Goal: Transaction & Acquisition: Purchase product/service

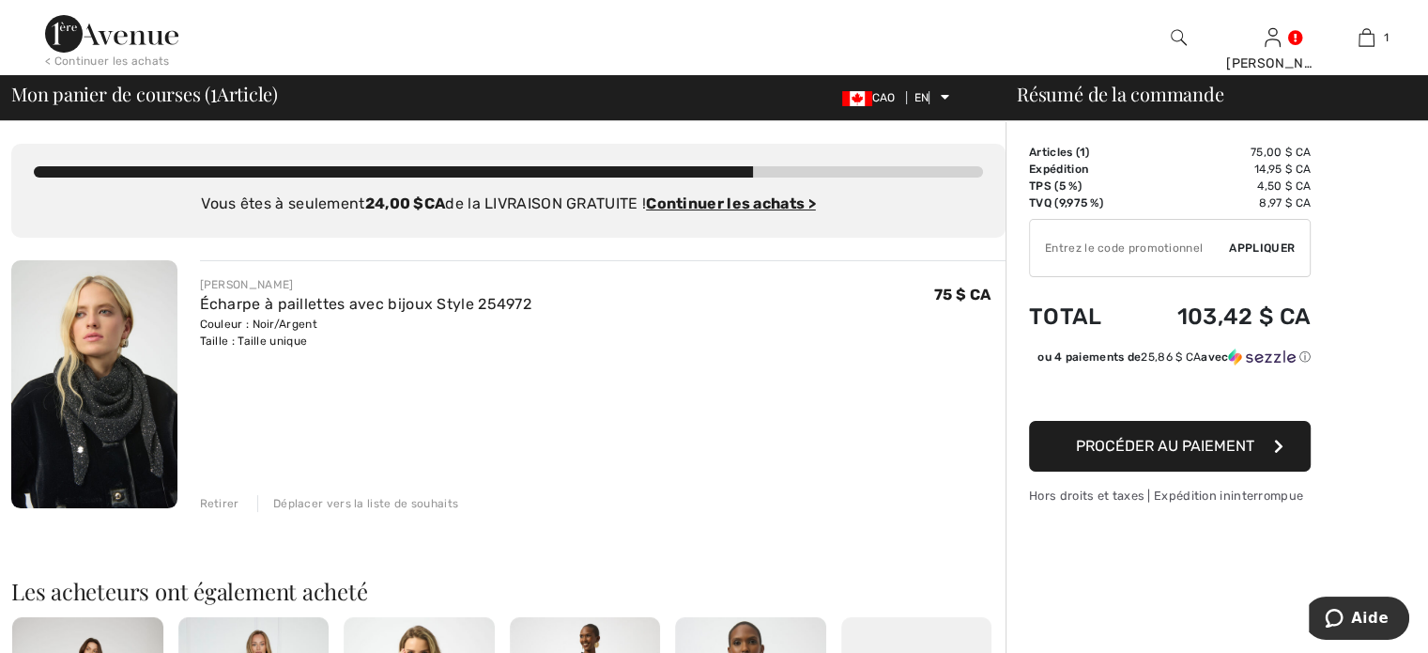
click at [1278, 442] on icon "button" at bounding box center [1278, 445] width 9 height 15
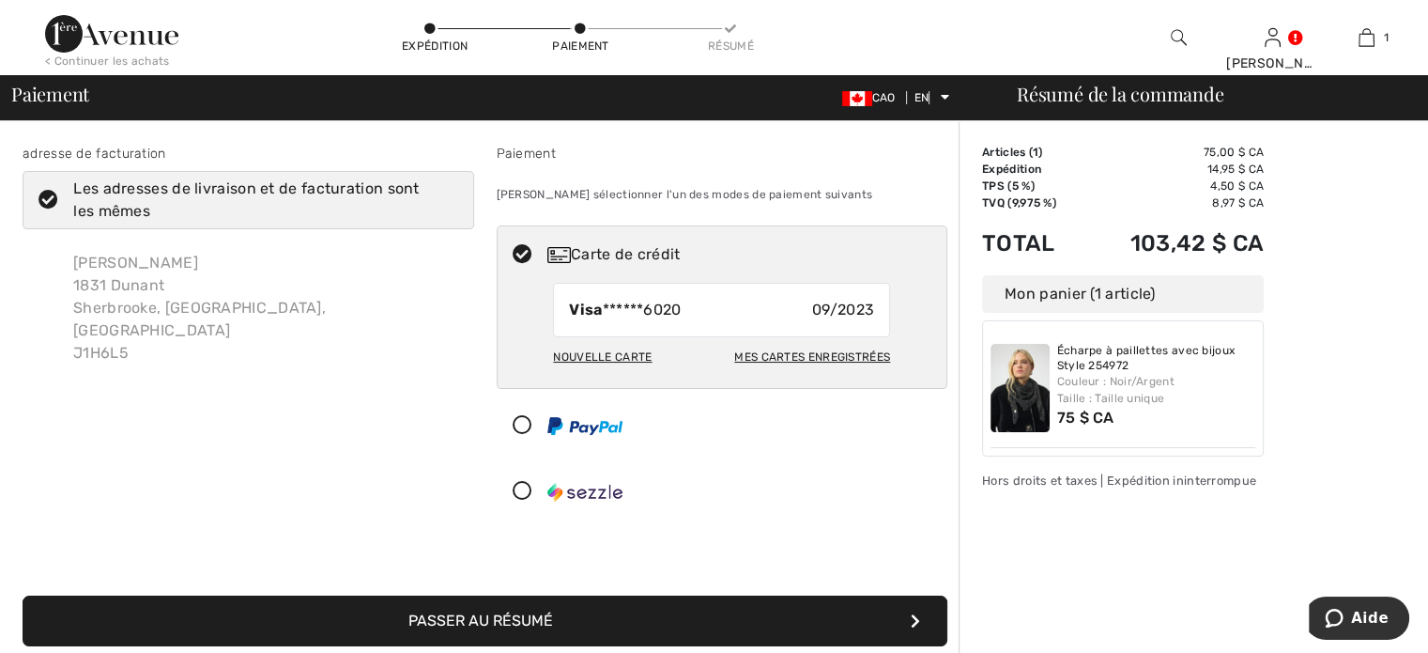
click at [600, 356] on font "Nouvelle carte" at bounding box center [602, 356] width 99 height 13
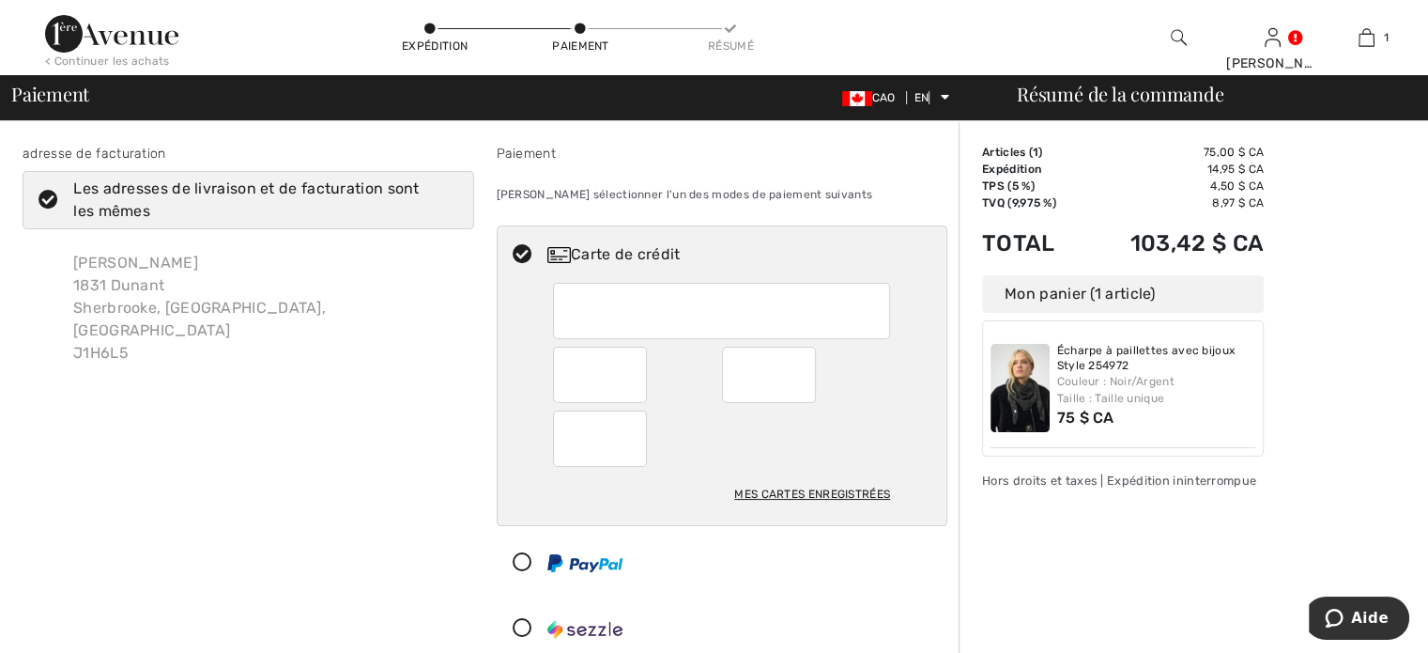
click at [807, 492] on font "Mes cartes enregistrées" at bounding box center [812, 493] width 156 height 13
radio input "true"
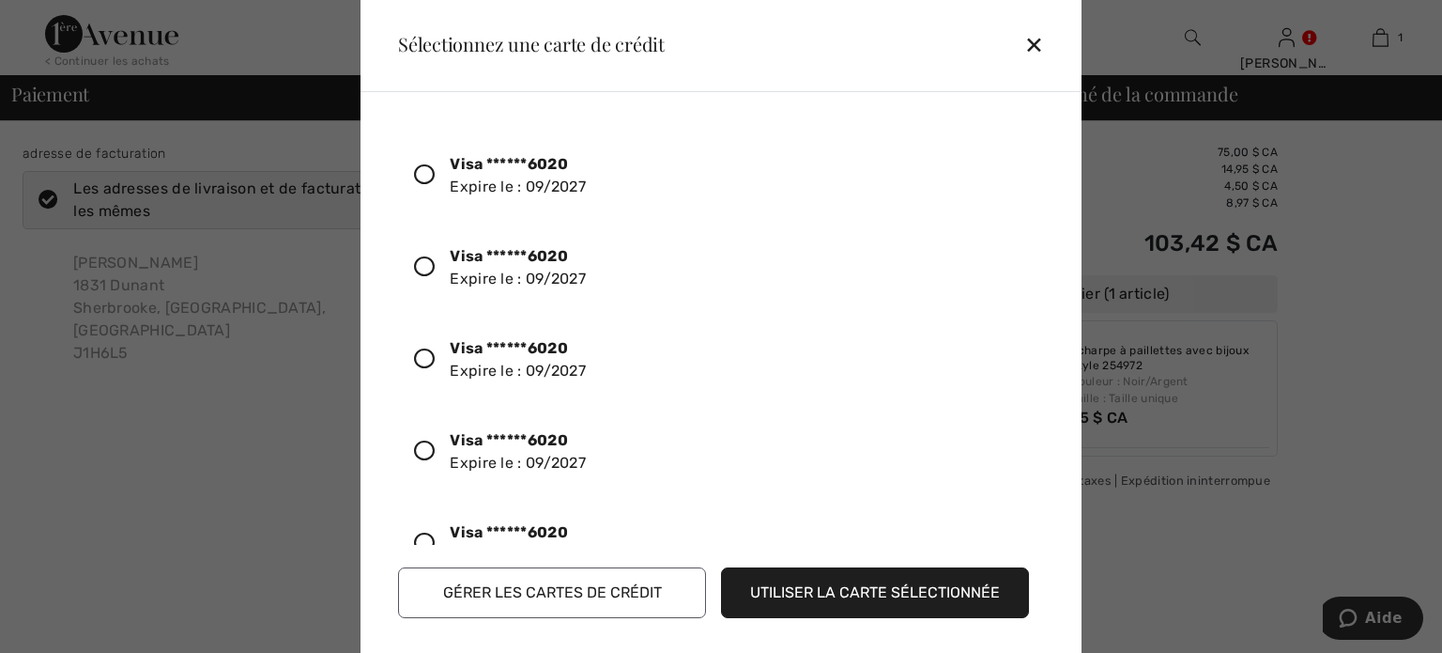
click at [421, 167] on icon at bounding box center [424, 174] width 21 height 21
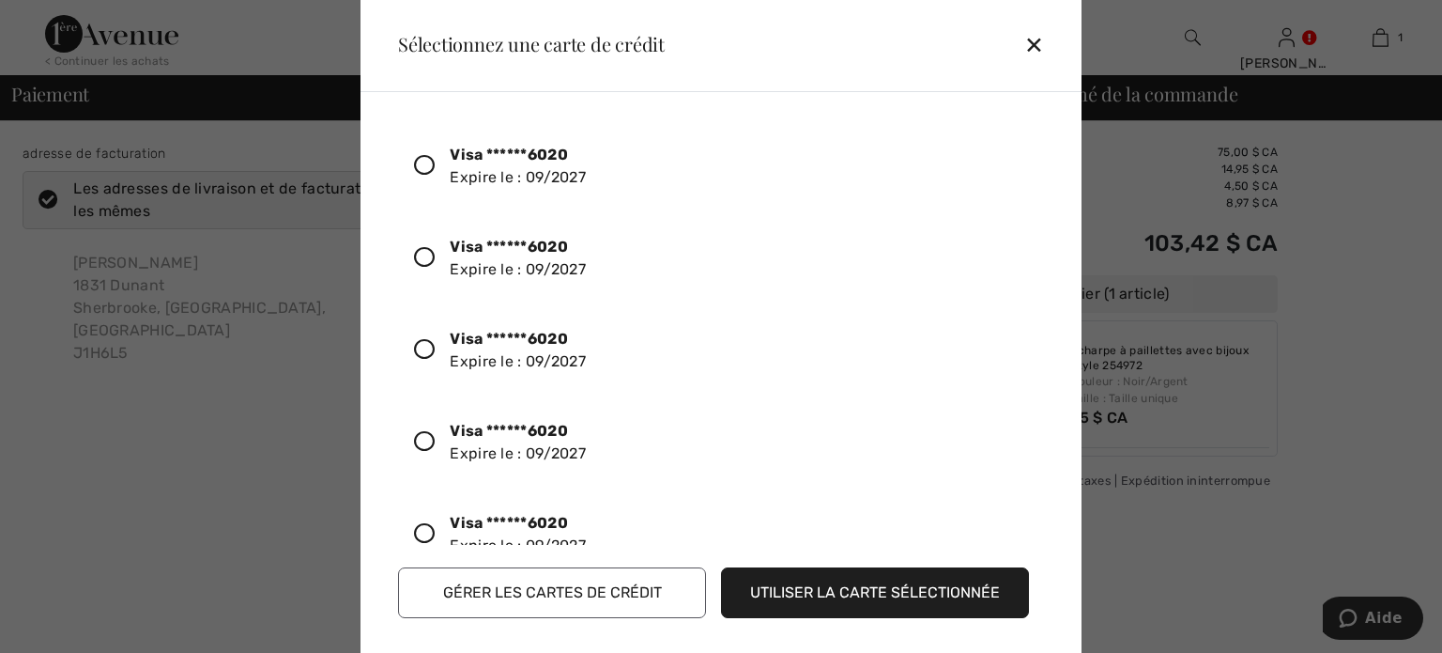
scroll to position [939, 0]
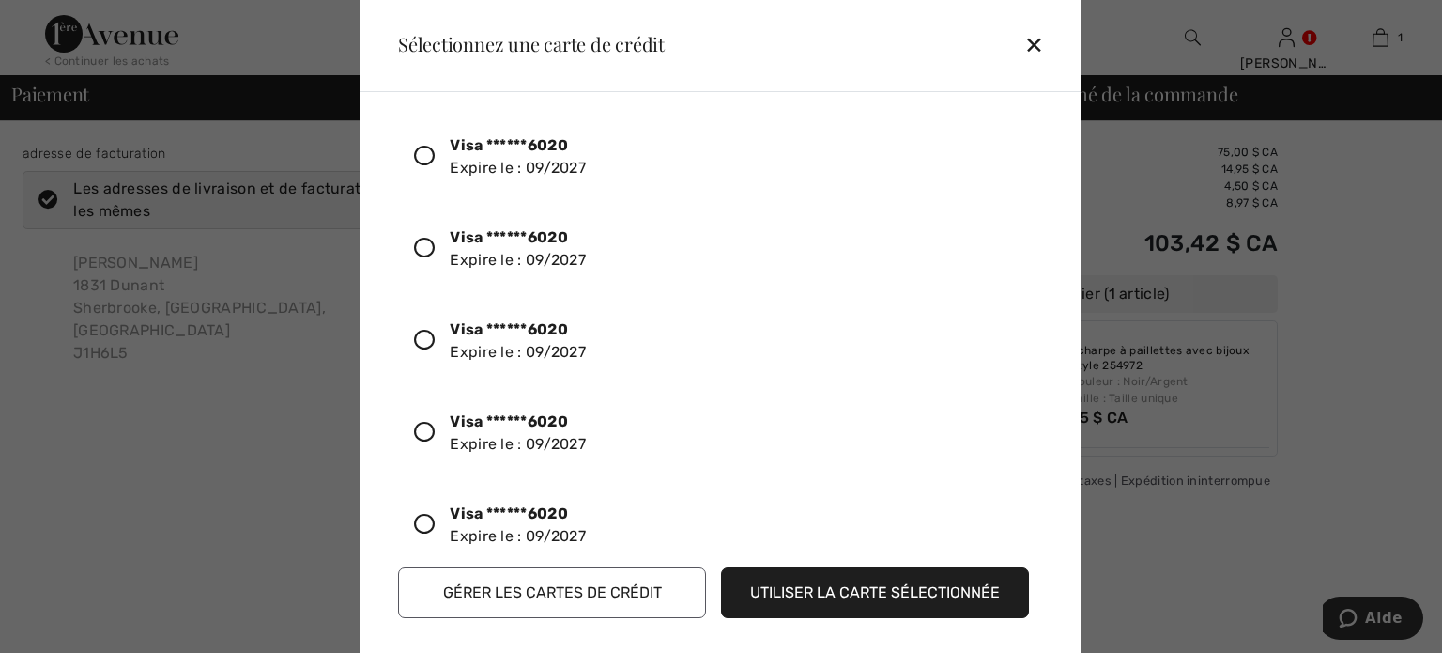
click at [957, 585] on font "Utiliser la carte sélectionnée" at bounding box center [875, 592] width 250 height 18
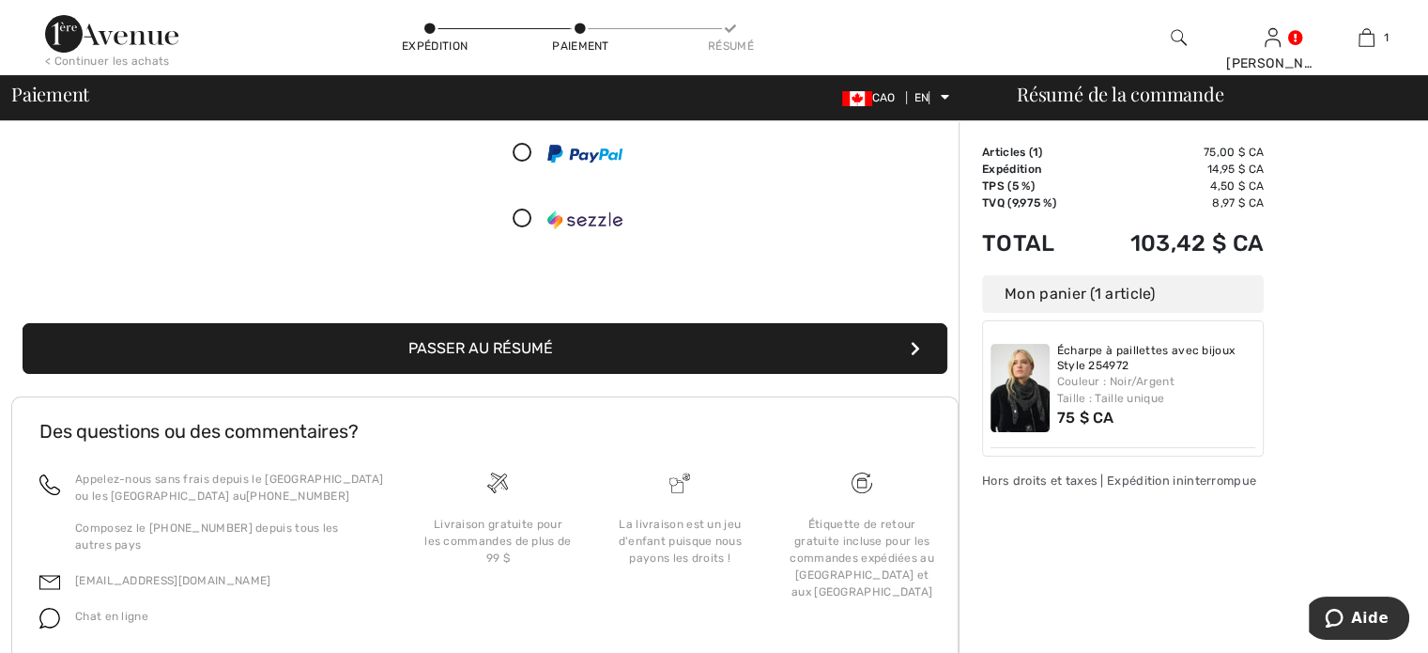
scroll to position [282, 0]
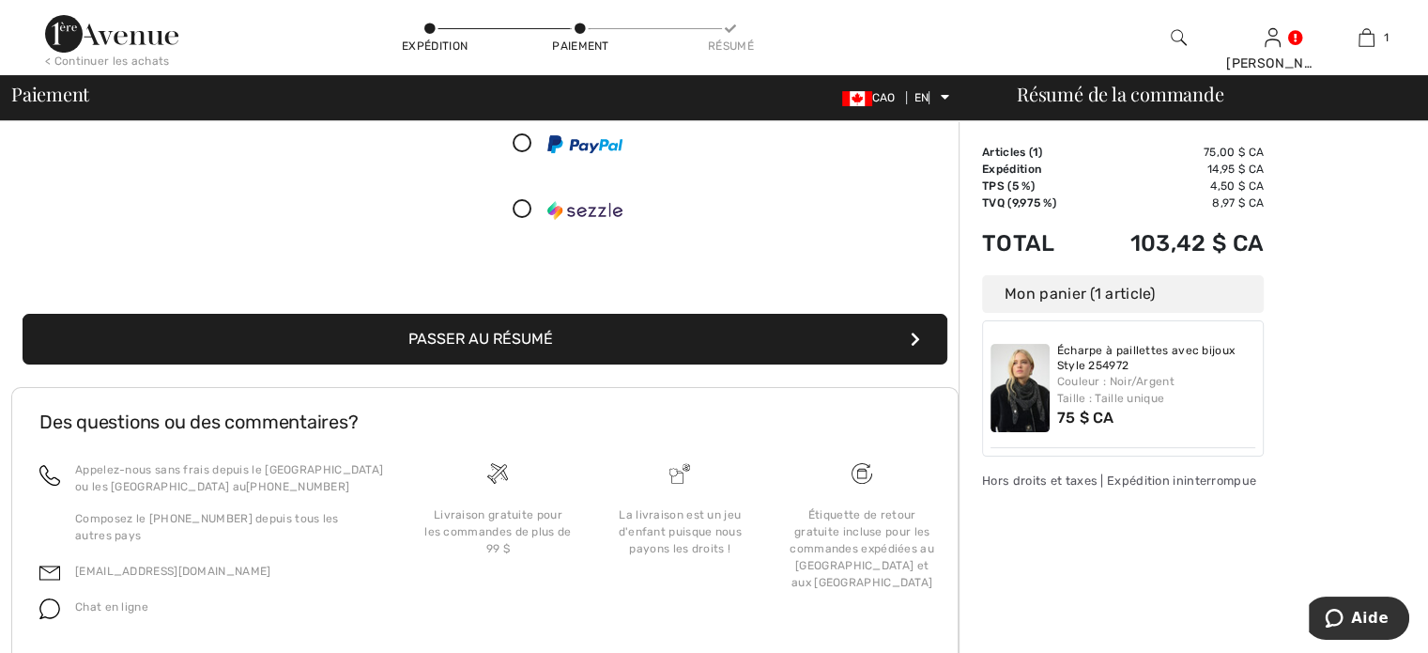
click at [911, 337] on icon "submit" at bounding box center [915, 338] width 9 height 15
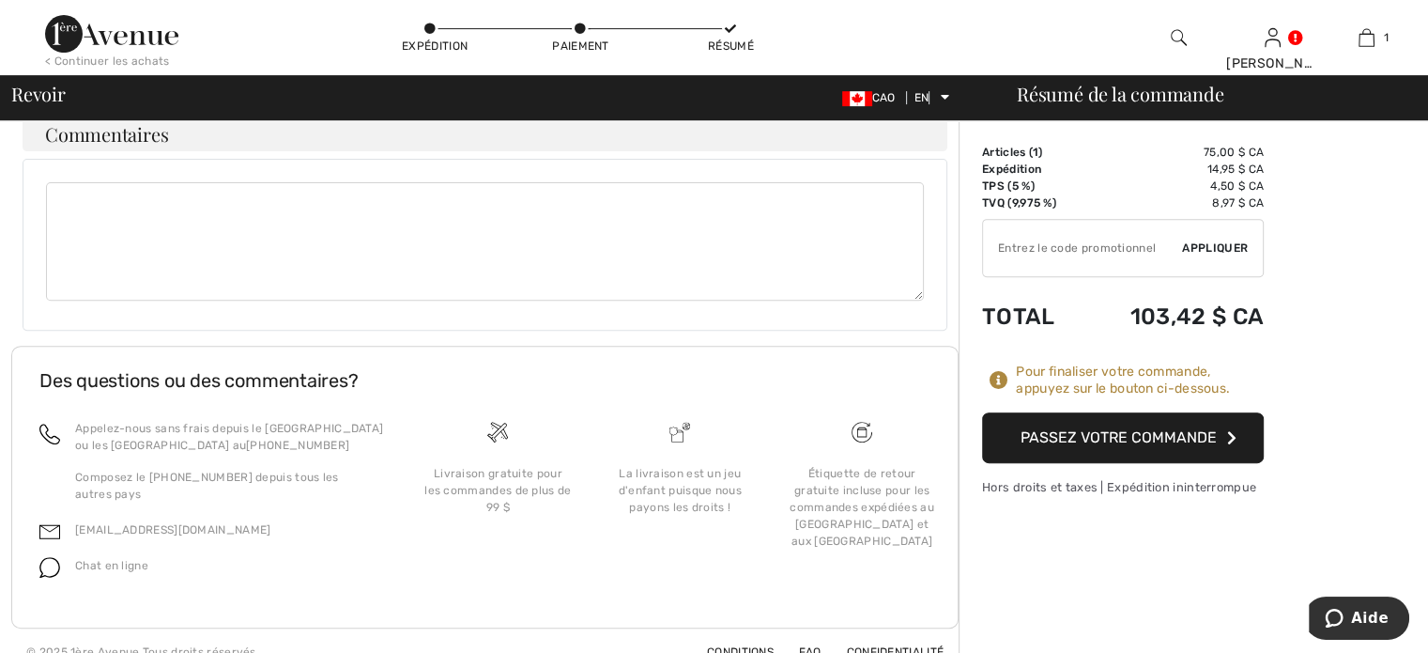
scroll to position [699, 0]
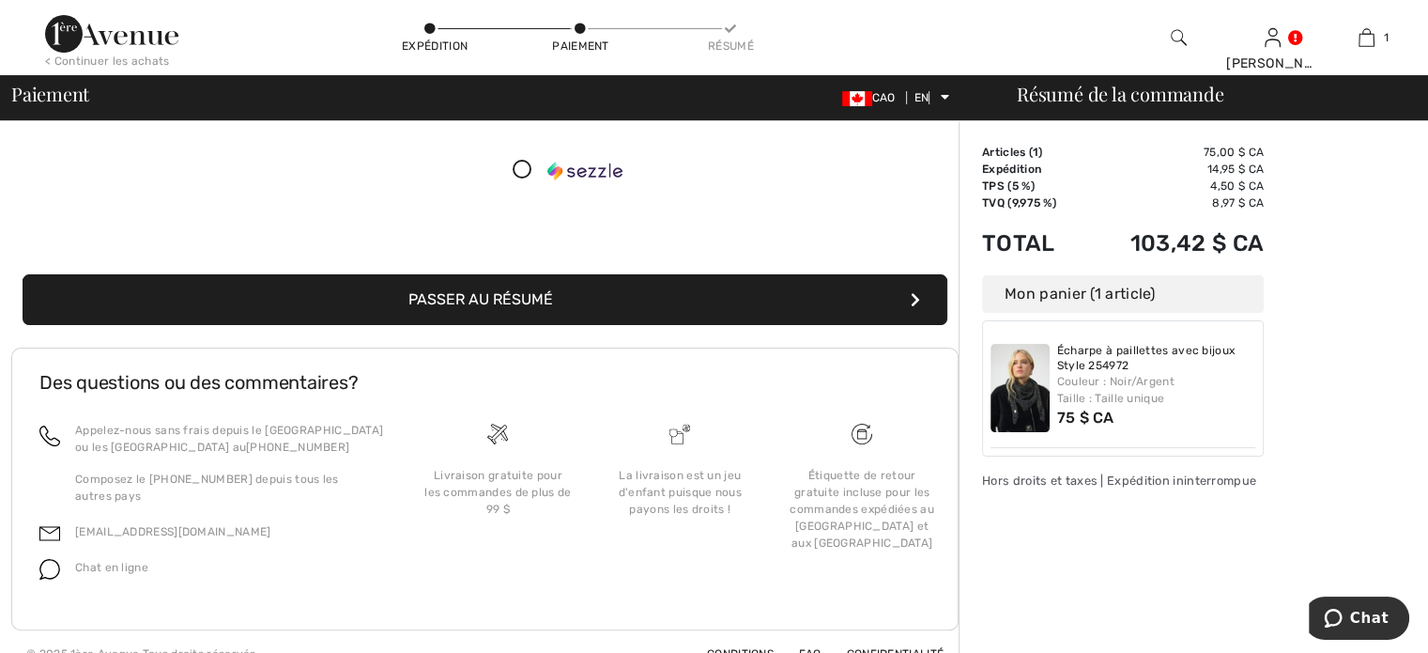
scroll to position [343, 0]
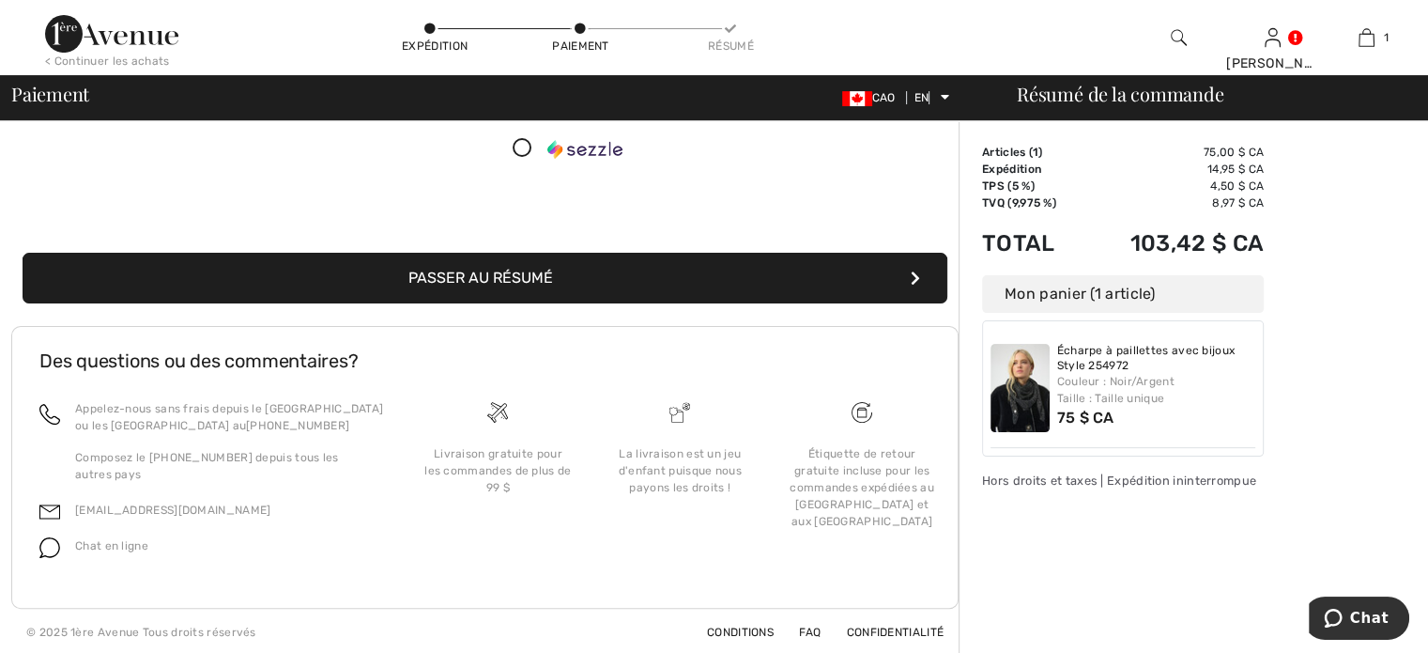
click at [911, 276] on icon "submit" at bounding box center [915, 277] width 9 height 15
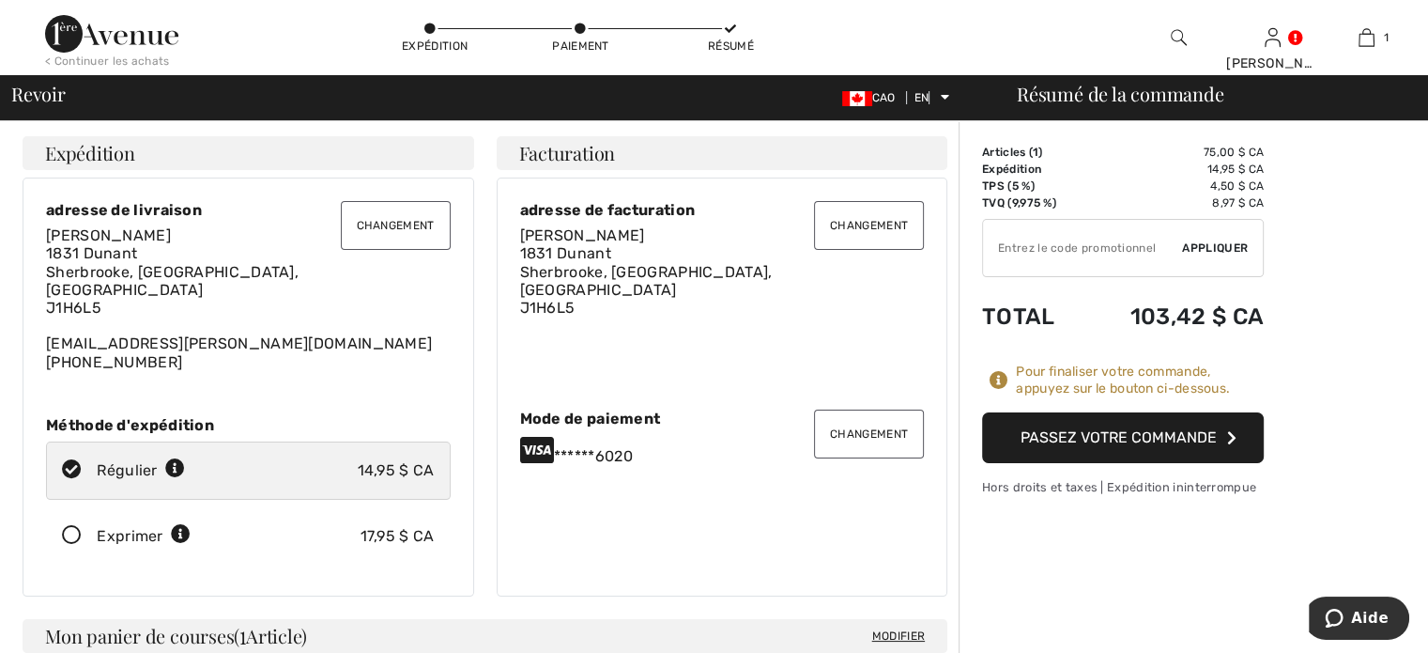
click at [53, 97] on font "Revoir" at bounding box center [38, 93] width 54 height 25
click at [43, 93] on font "Revoir" at bounding box center [38, 93] width 54 height 25
click at [41, 94] on font "Revoir" at bounding box center [38, 93] width 54 height 25
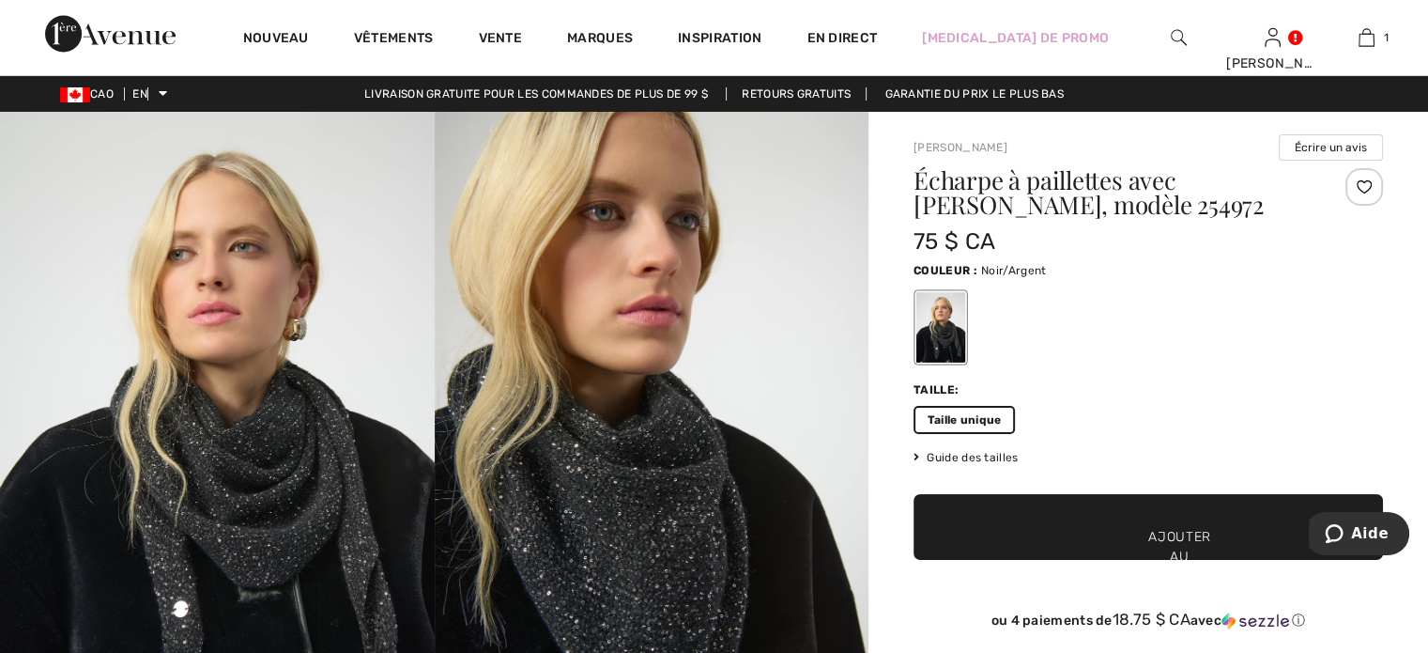
click at [1156, 538] on font "Ajouter au panier" at bounding box center [1179, 556] width 63 height 59
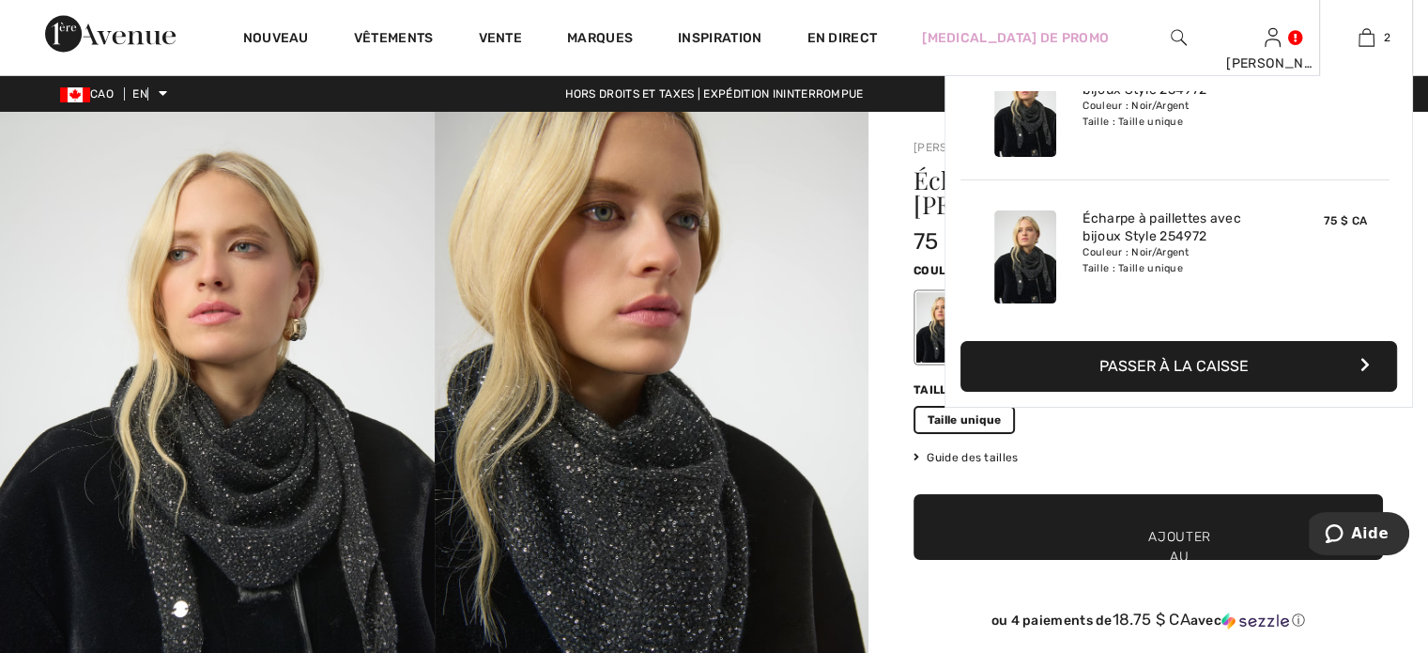
click at [1360, 366] on icon "button" at bounding box center [1364, 364] width 9 height 15
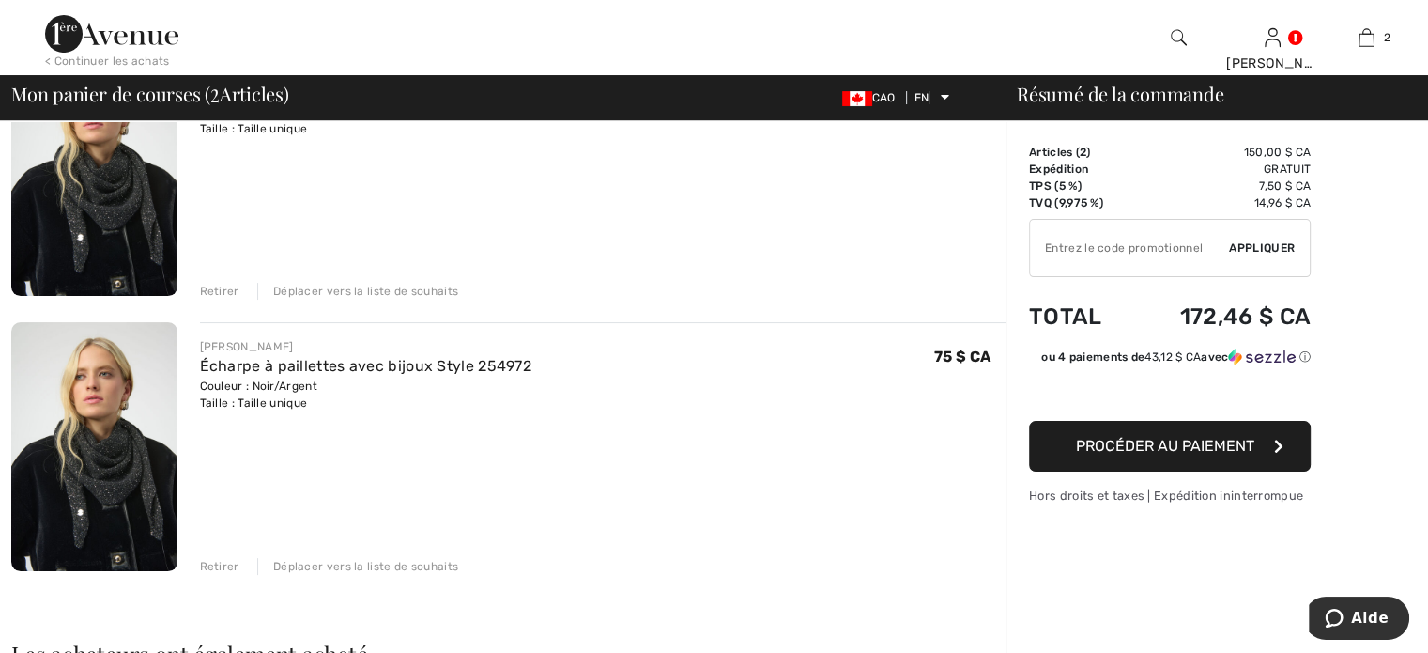
scroll to position [282, 0]
